Goal: Transaction & Acquisition: Purchase product/service

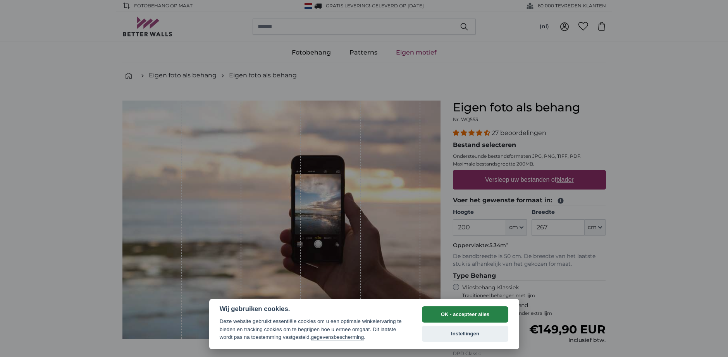
click at [493, 318] on button "OK - accepteer alles" at bounding box center [465, 315] width 87 height 16
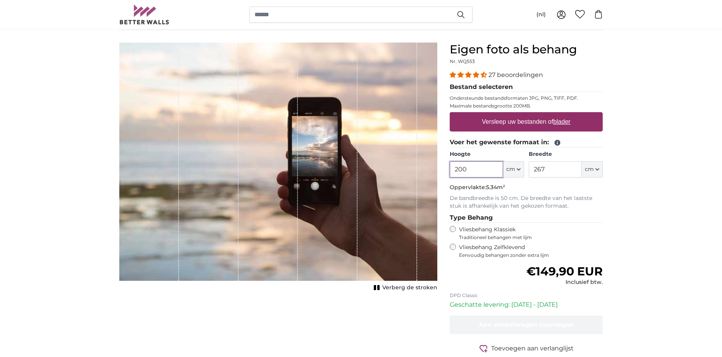
scroll to position [39, 0]
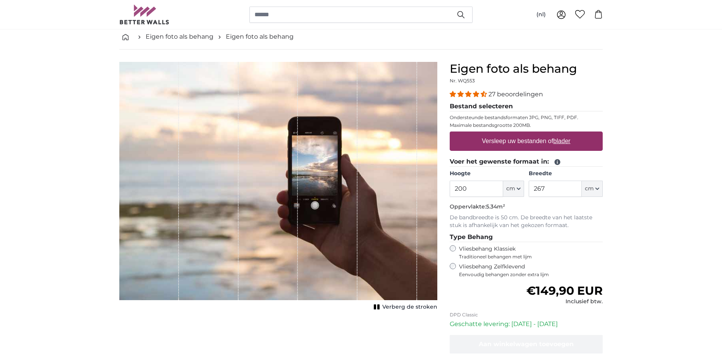
click at [573, 142] on label "Versleep uw bestanden of blader" at bounding box center [526, 141] width 95 height 15
click at [573, 134] on input "Versleep uw bestanden of blader" at bounding box center [526, 133] width 153 height 2
type input "**********"
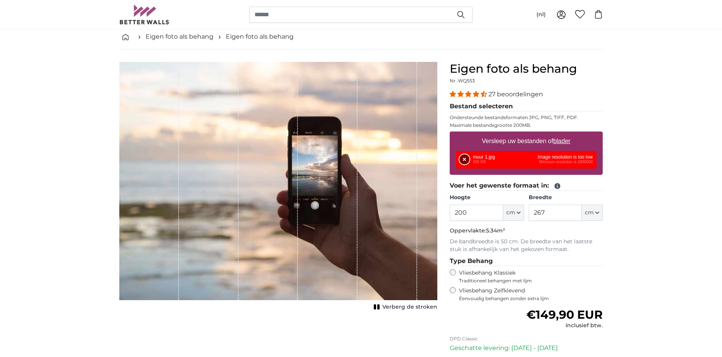
click at [464, 159] on button "Verwijderen" at bounding box center [464, 160] width 10 height 10
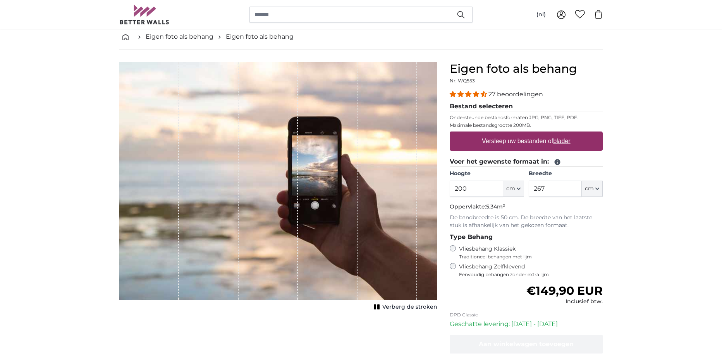
click at [560, 139] on u "blader" at bounding box center [561, 141] width 17 height 7
click at [560, 134] on input "Versleep uw bestanden of blader" at bounding box center [526, 133] width 153 height 2
type input "**********"
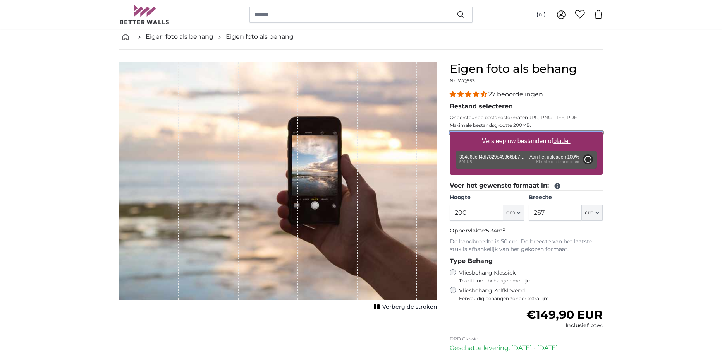
type input "88.8"
type input "71"
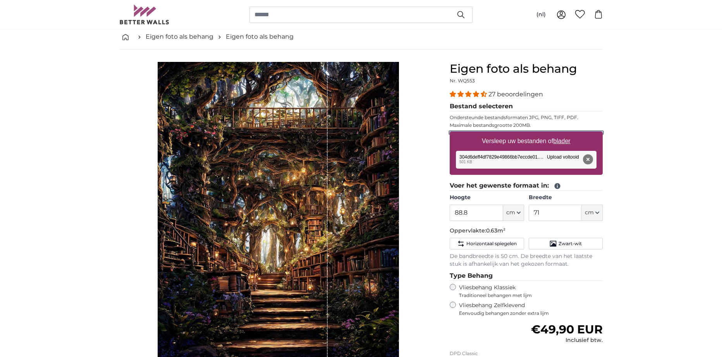
scroll to position [77, 0]
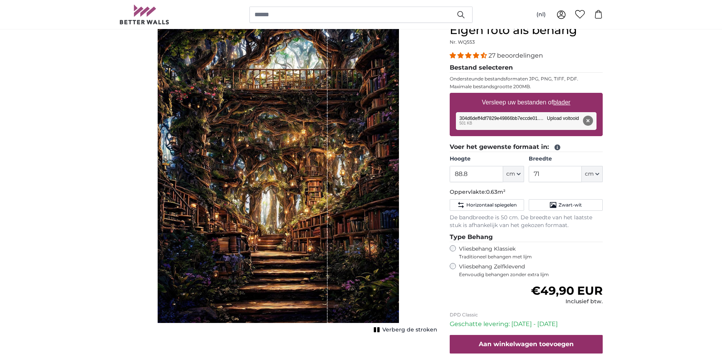
drag, startPoint x: 254, startPoint y: 197, endPoint x: 311, endPoint y: 196, distance: 56.5
click at [309, 196] on div "1 of 1" at bounding box center [243, 173] width 170 height 300
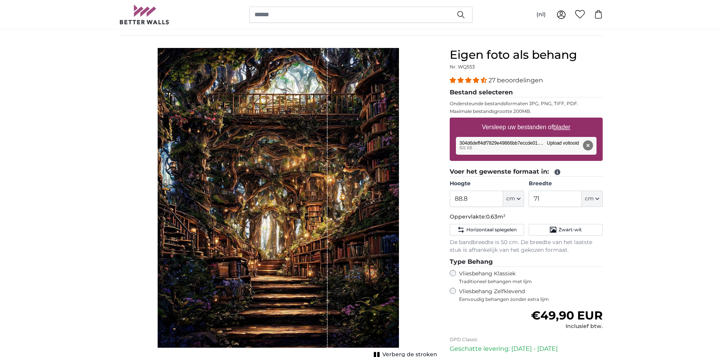
scroll to position [39, 0]
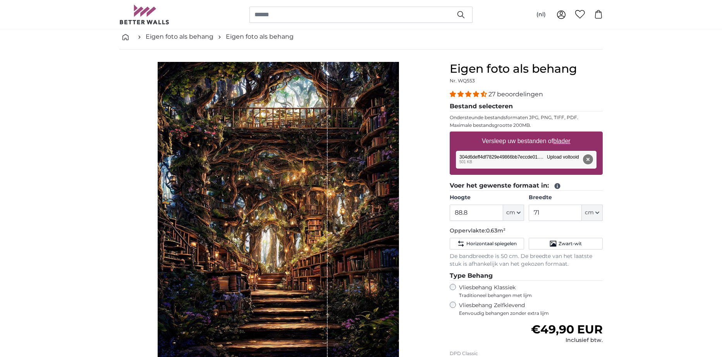
click at [589, 160] on button "Verwijderen" at bounding box center [588, 160] width 10 height 10
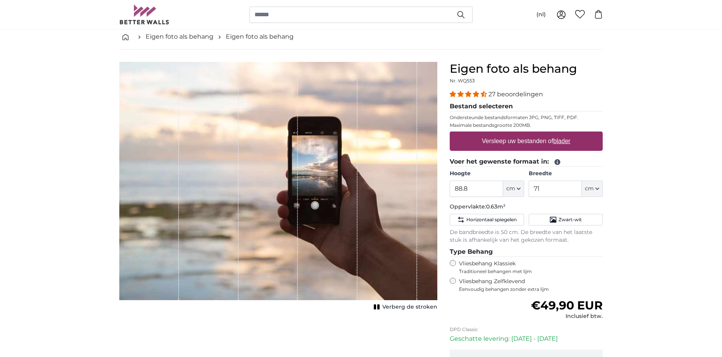
click at [558, 142] on u "blader" at bounding box center [561, 141] width 17 height 7
click at [558, 134] on input "Versleep uw bestanden of blader" at bounding box center [526, 133] width 153 height 2
type input "**********"
